Goal: Communication & Community: Answer question/provide support

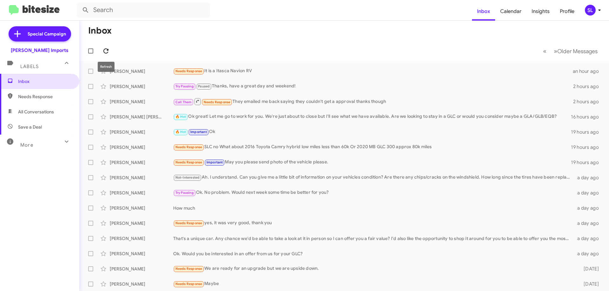
click at [110, 53] on span at bounding box center [106, 51] width 13 height 8
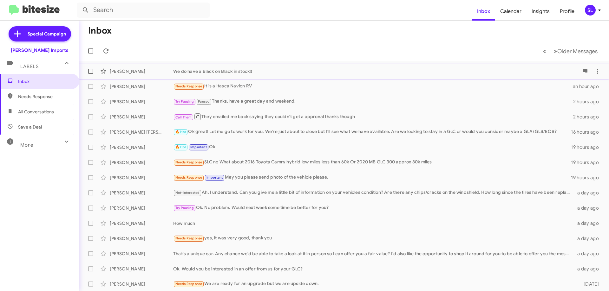
click at [283, 72] on div "We do have a Black on Black in stock!!" at bounding box center [375, 71] width 405 height 6
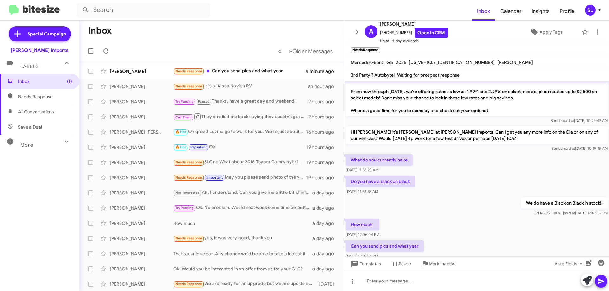
scroll to position [25, 0]
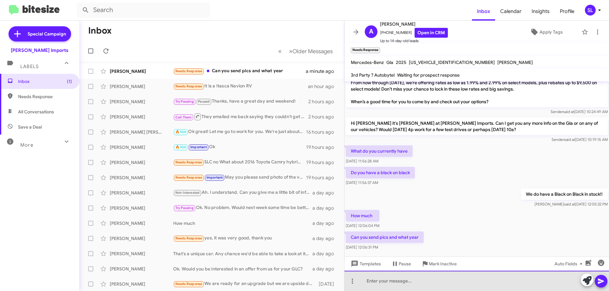
click at [425, 283] on div at bounding box center [476, 281] width 264 height 20
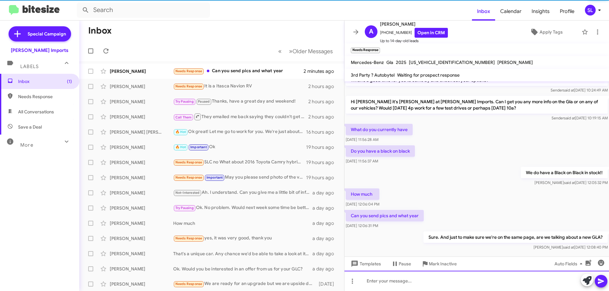
scroll to position [48, 0]
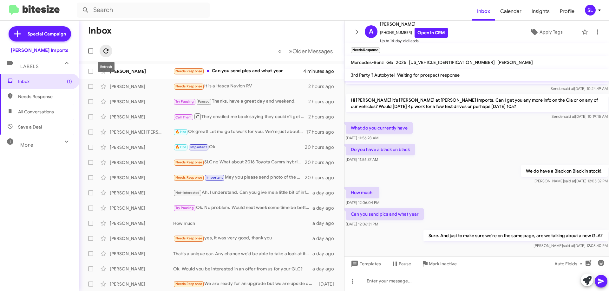
click at [110, 46] on button at bounding box center [106, 51] width 13 height 13
click at [223, 70] on div "Sure. And just to make sure we're on the same page, are we talking about a new …" at bounding box center [243, 71] width 140 height 6
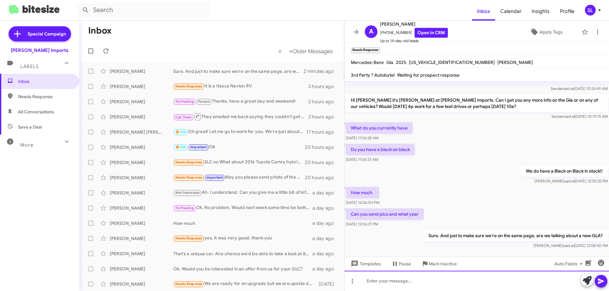
click at [399, 285] on div at bounding box center [476, 281] width 264 height 20
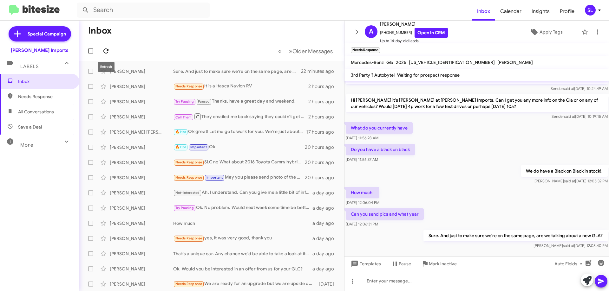
click at [112, 48] on span at bounding box center [106, 51] width 13 height 8
click at [275, 72] on div "Needs Response Important Depends on the price" at bounding box center [243, 71] width 140 height 7
click at [107, 52] on icon at bounding box center [106, 51] width 8 height 8
click at [102, 48] on icon at bounding box center [106, 51] width 8 height 8
click at [272, 72] on div "Needs Response Important Depends on the price" at bounding box center [243, 71] width 140 height 7
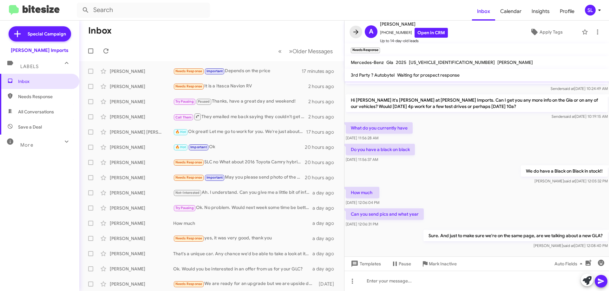
click at [353, 34] on icon at bounding box center [356, 32] width 8 height 8
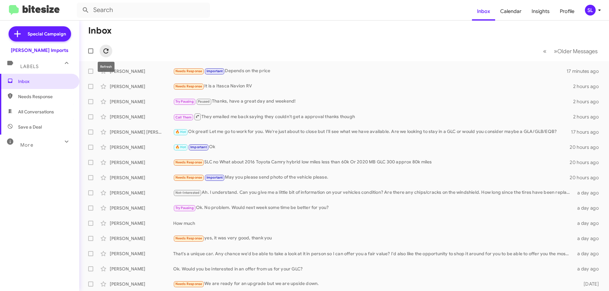
click at [108, 49] on icon at bounding box center [105, 51] width 5 height 5
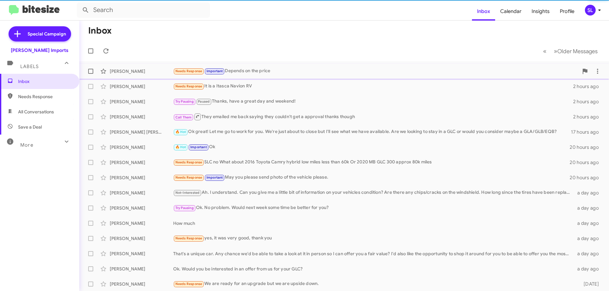
click at [280, 71] on div "Needs Response Important Depends on the price" at bounding box center [375, 71] width 405 height 7
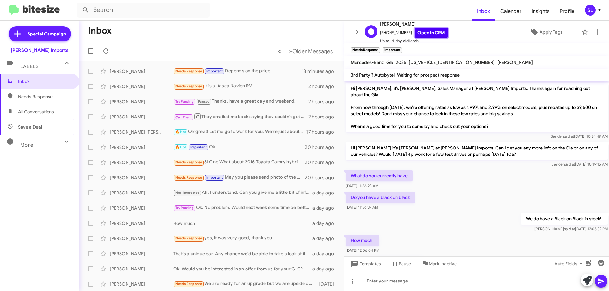
click at [432, 34] on link "Open in CRM" at bounding box center [430, 33] width 33 height 10
